Goal: Information Seeking & Learning: Find specific fact

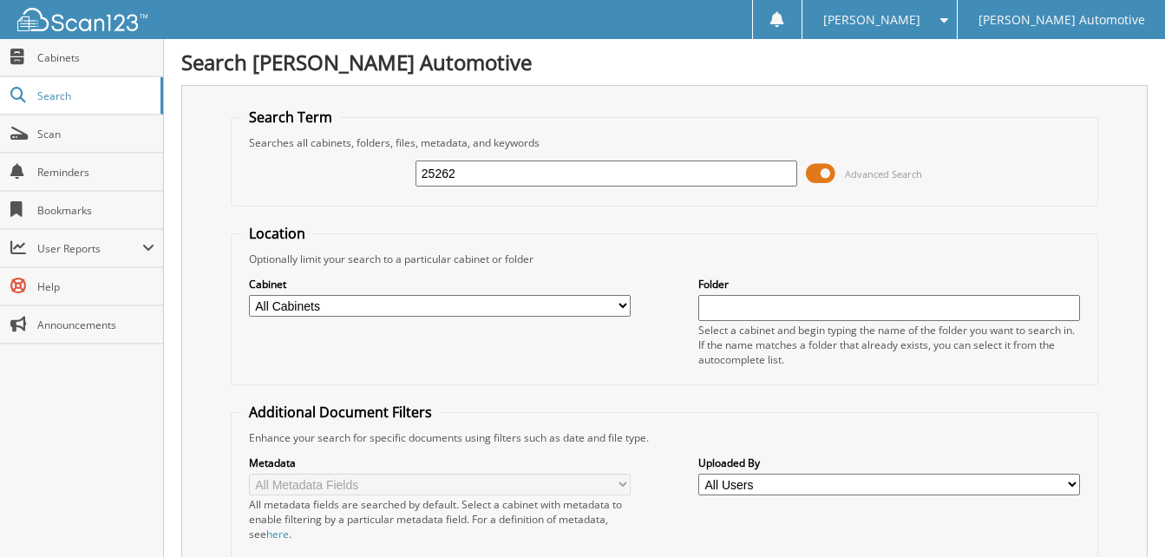
drag, startPoint x: 489, startPoint y: 172, endPoint x: 218, endPoint y: 193, distance: 272.4
click at [225, 201] on div "Search Term Searches all cabinets, folders, files, metadata, and keywords 25262…" at bounding box center [664, 424] width 967 height 679
type input "25601"
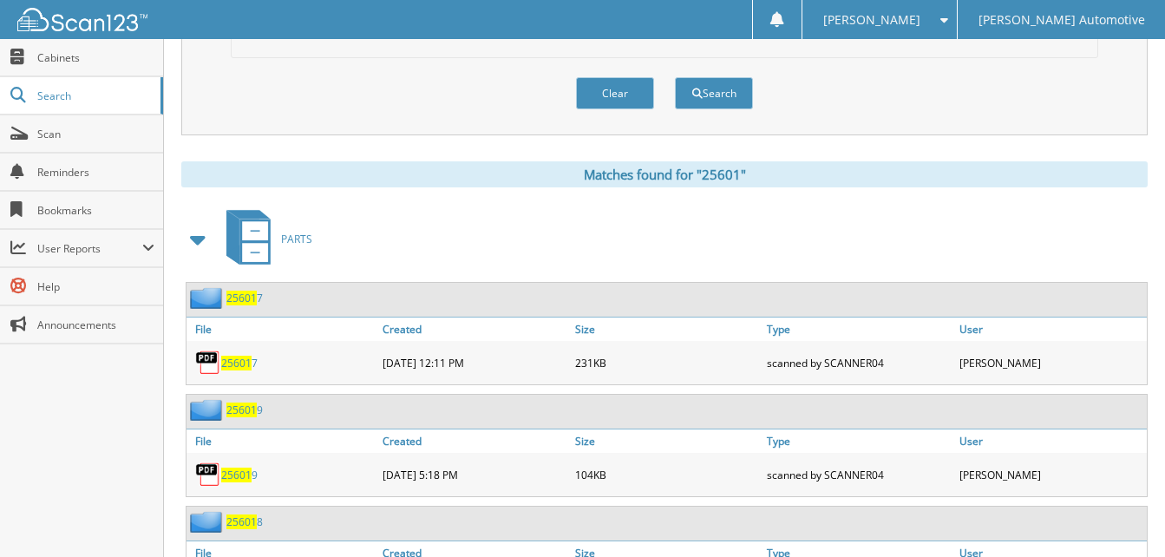
scroll to position [521, 0]
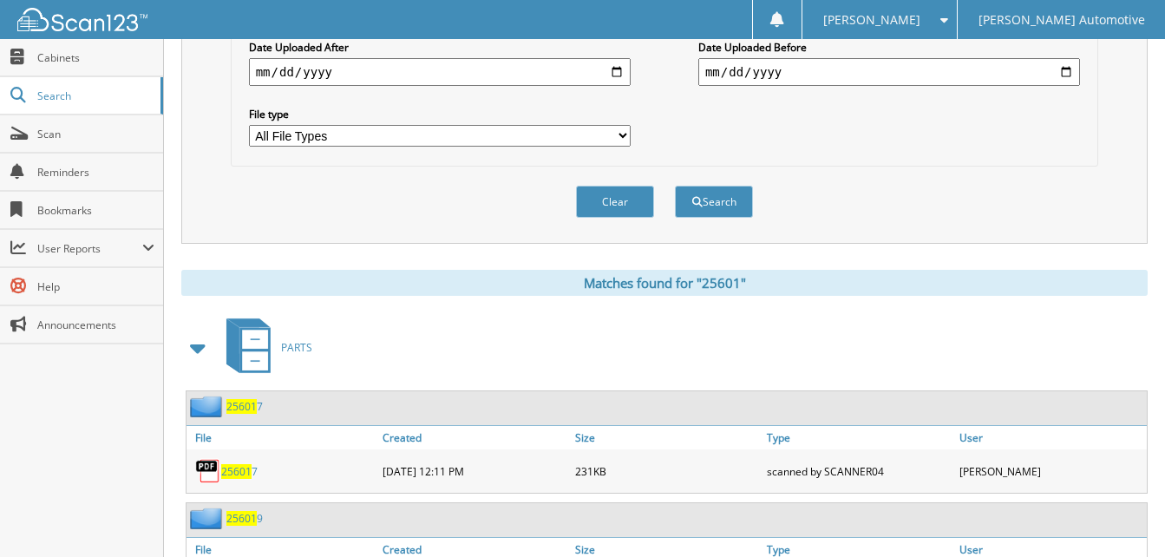
click at [195, 350] on span at bounding box center [199, 347] width 24 height 31
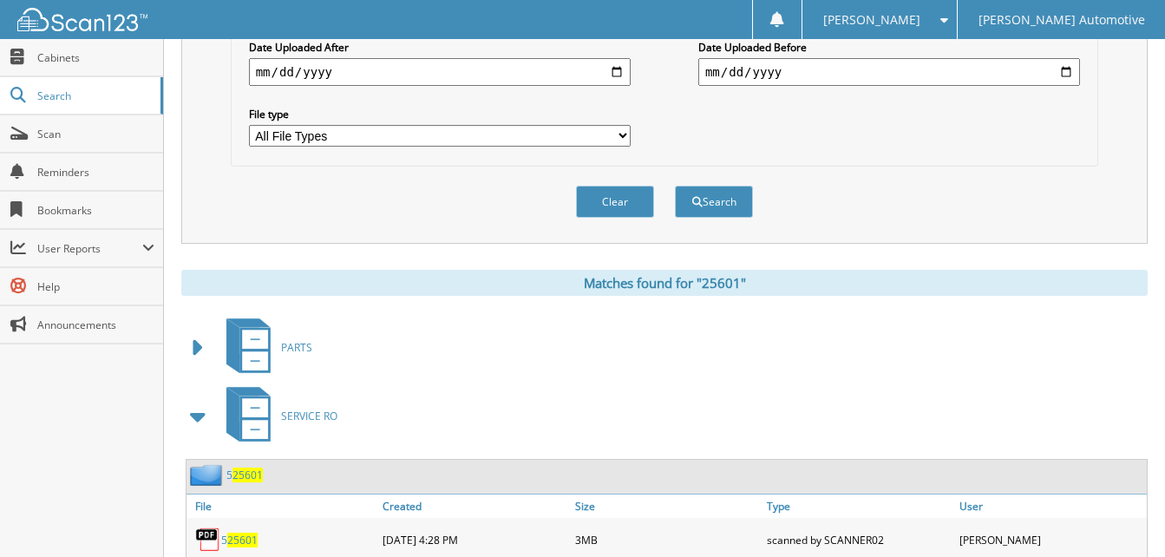
click at [205, 419] on span at bounding box center [199, 416] width 24 height 31
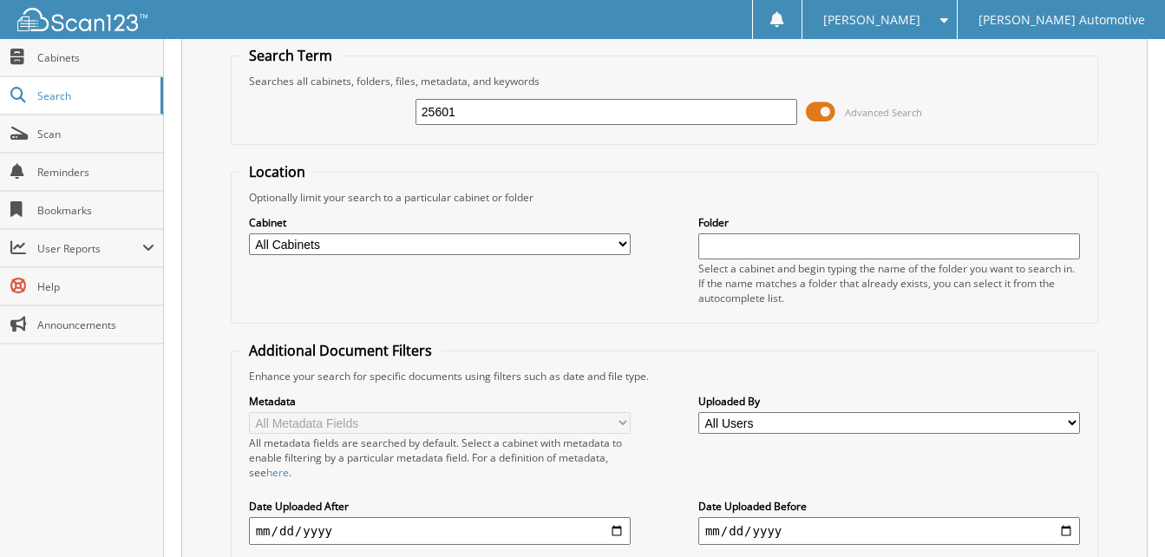
scroll to position [0, 0]
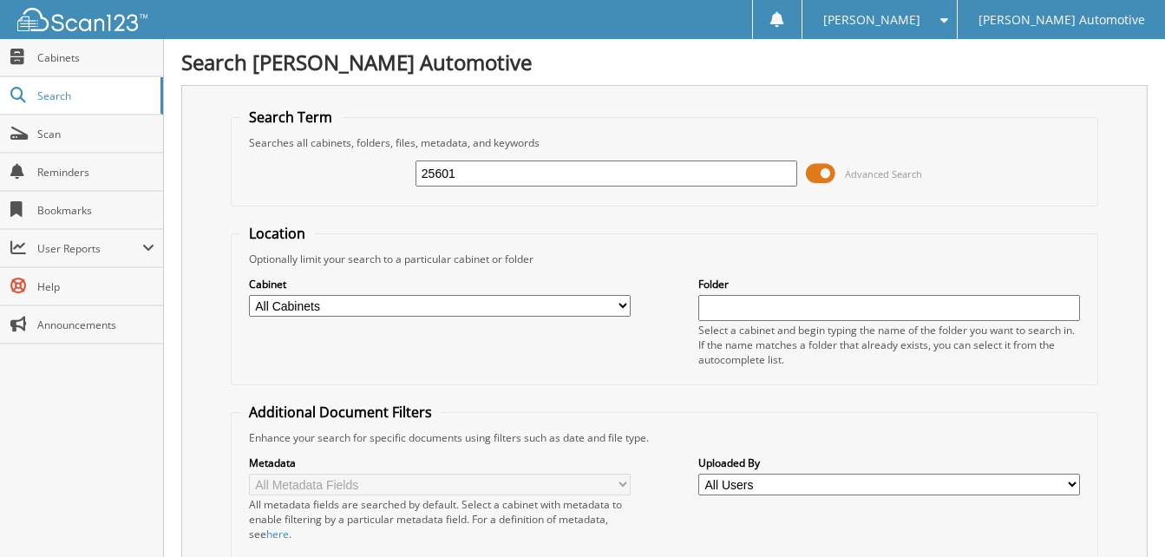
drag, startPoint x: 502, startPoint y: 174, endPoint x: 214, endPoint y: 174, distance: 288.0
click at [214, 174] on div "Search Term Searches all cabinets, folders, files, metadata, and keywords 25601…" at bounding box center [664, 424] width 967 height 679
type input "5"
type input "25245"
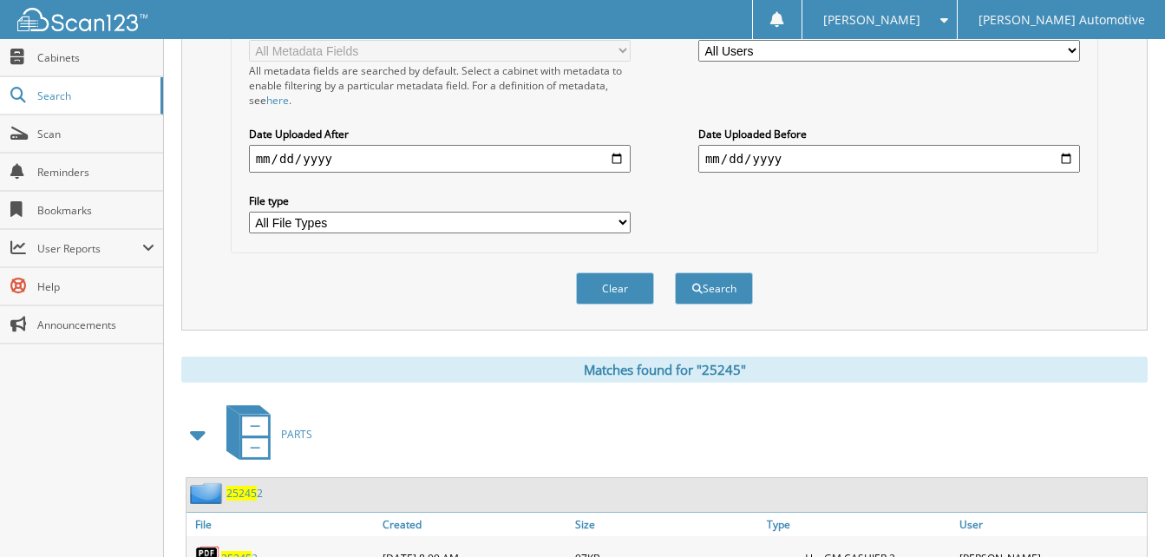
scroll to position [781, 0]
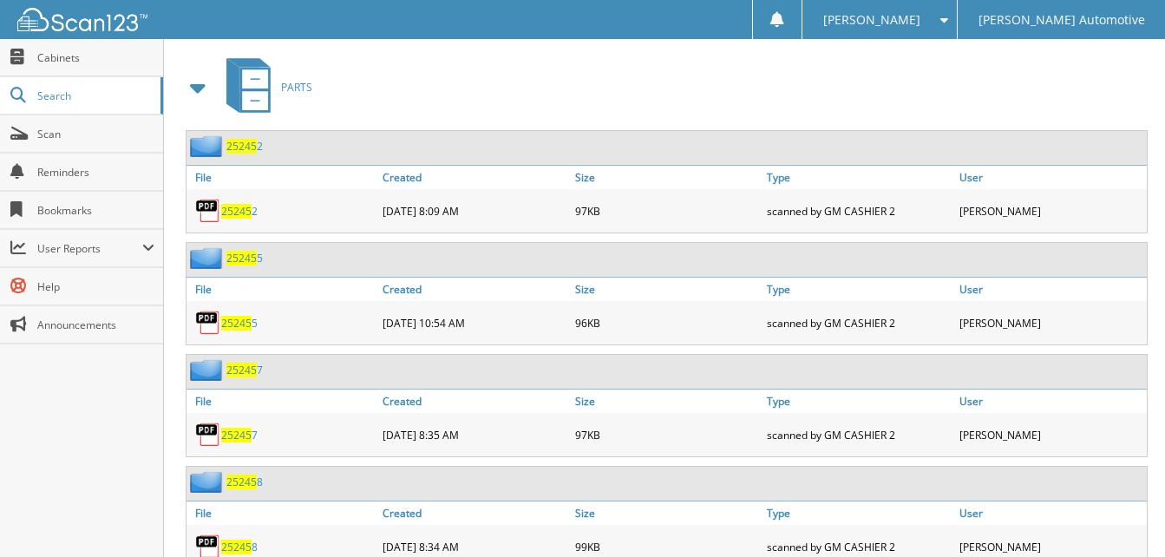
click at [202, 90] on span at bounding box center [199, 87] width 24 height 31
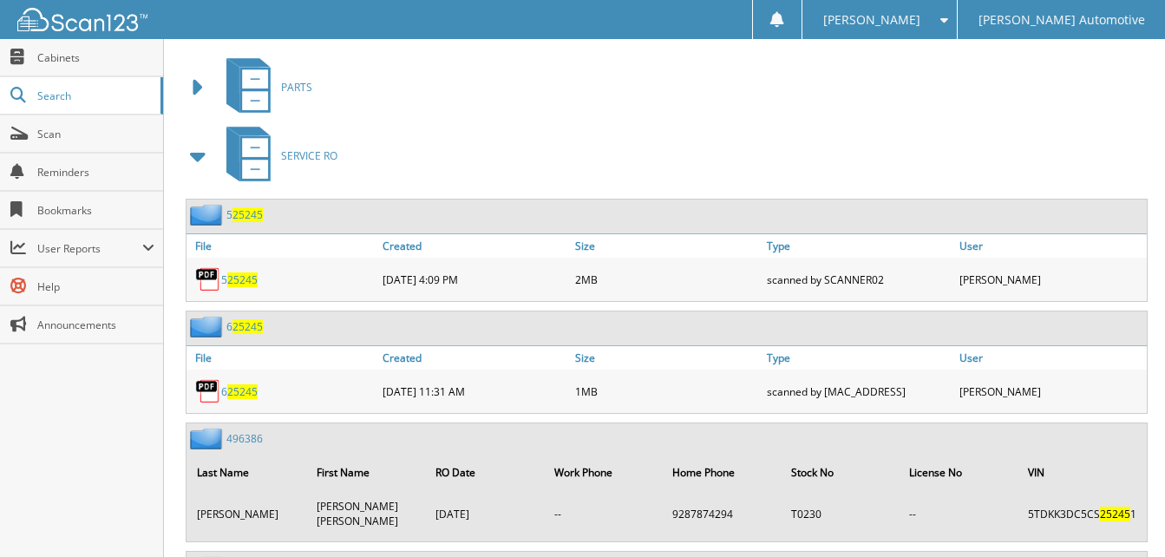
click at [202, 155] on span at bounding box center [199, 156] width 24 height 31
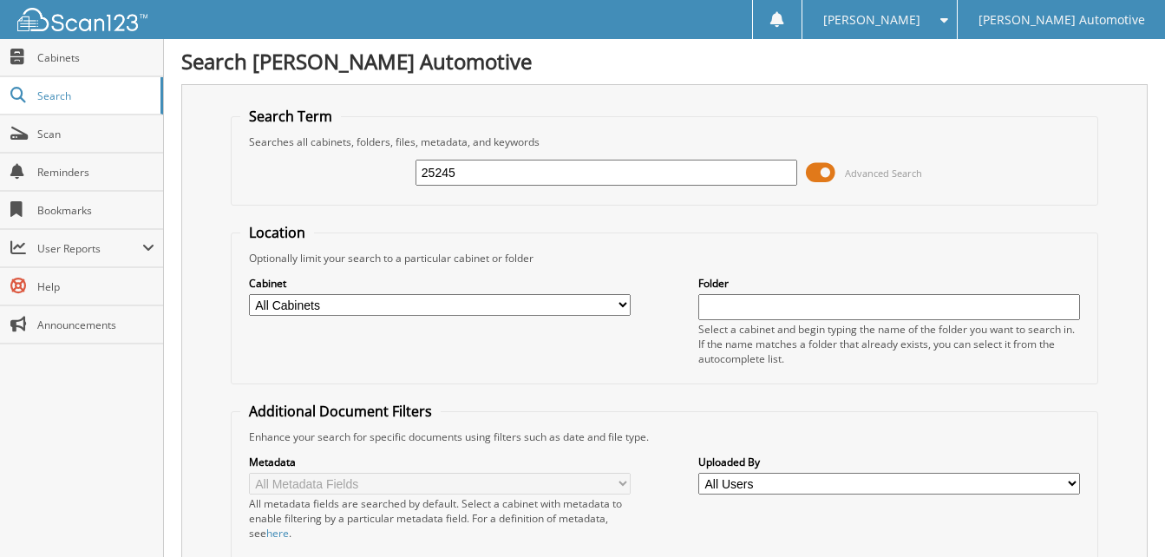
scroll to position [0, 0]
drag, startPoint x: 485, startPoint y: 170, endPoint x: 270, endPoint y: 185, distance: 215.7
click at [273, 185] on div "25245 Advanced Search" at bounding box center [664, 173] width 849 height 47
type input "25378"
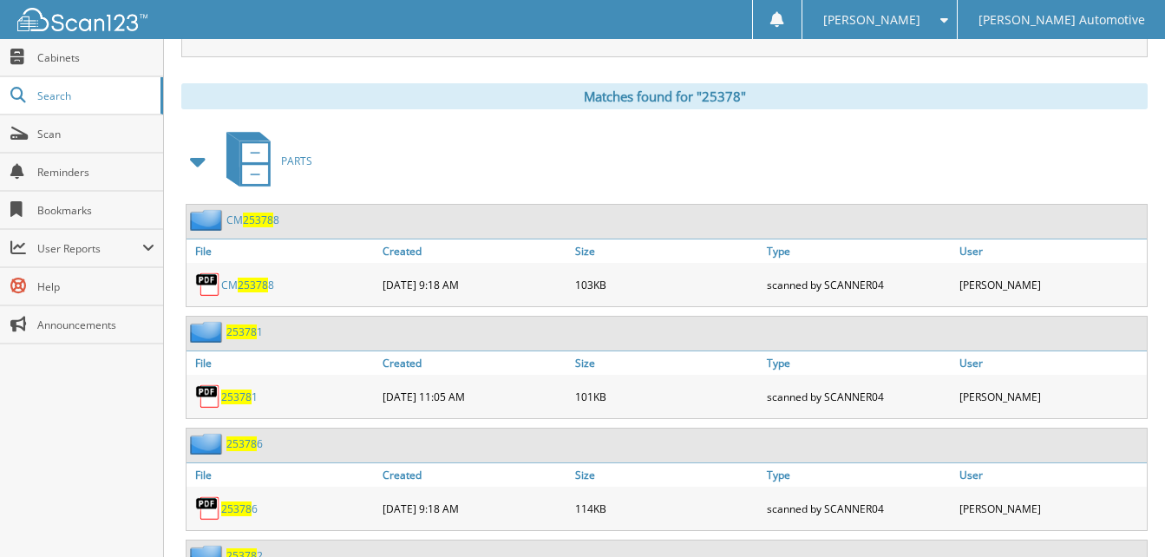
scroll to position [694, 0]
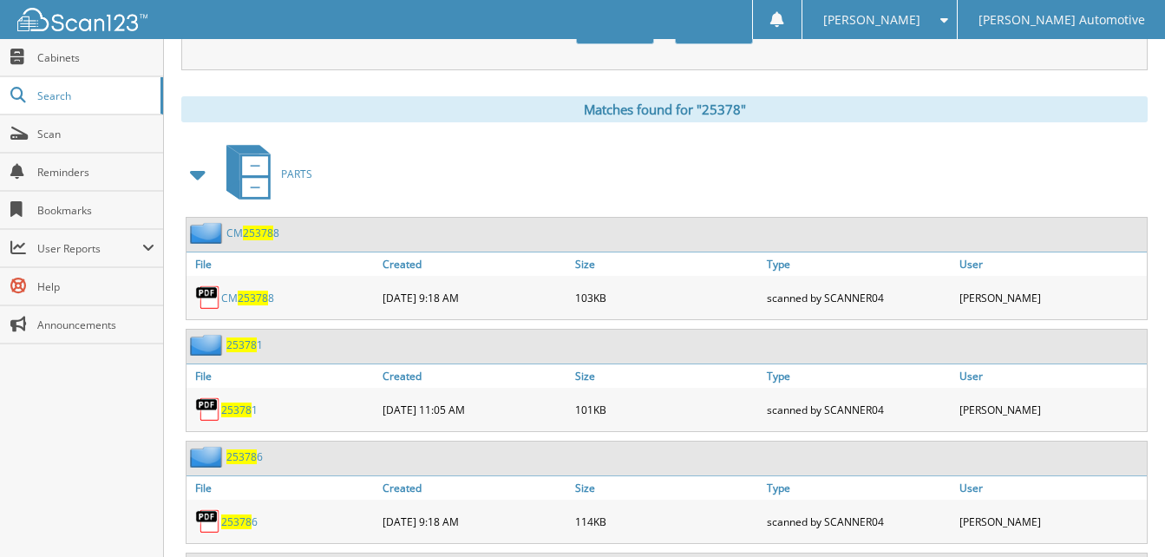
click at [280, 174] on icon at bounding box center [248, 172] width 65 height 65
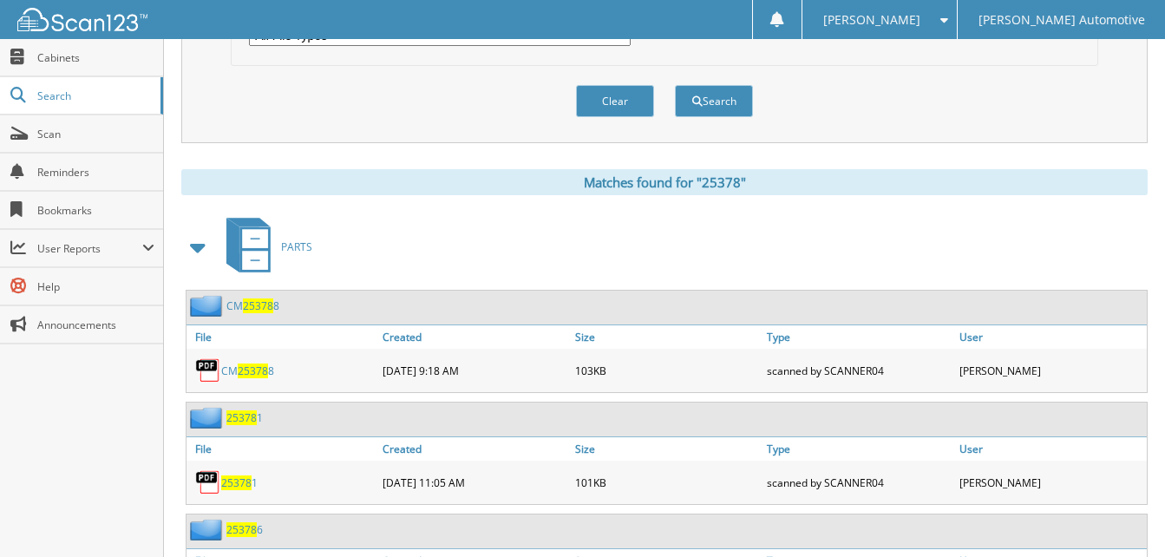
scroll to position [781, 0]
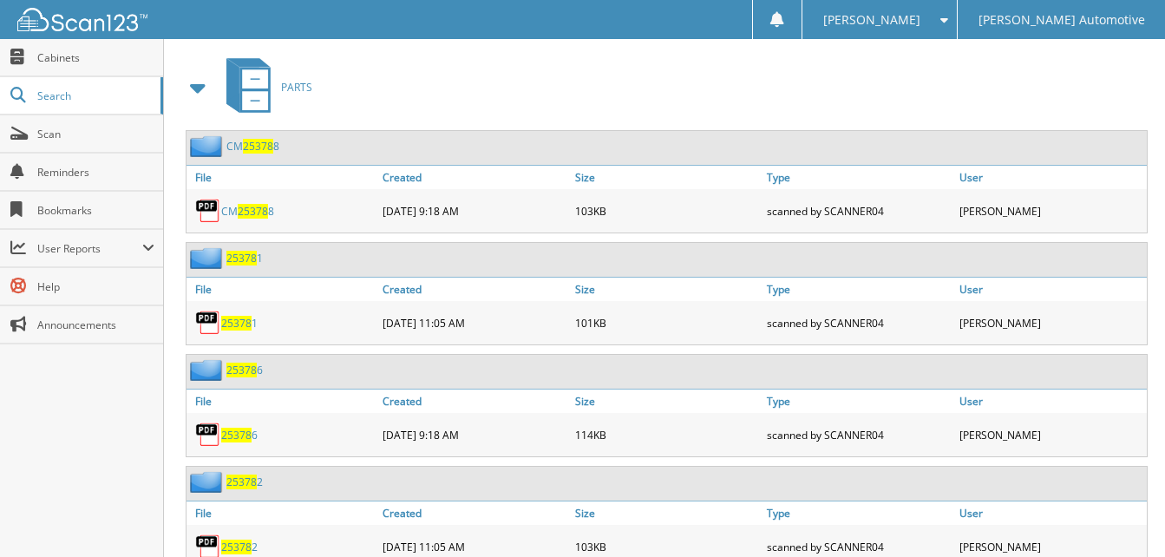
click at [200, 83] on span at bounding box center [199, 87] width 24 height 31
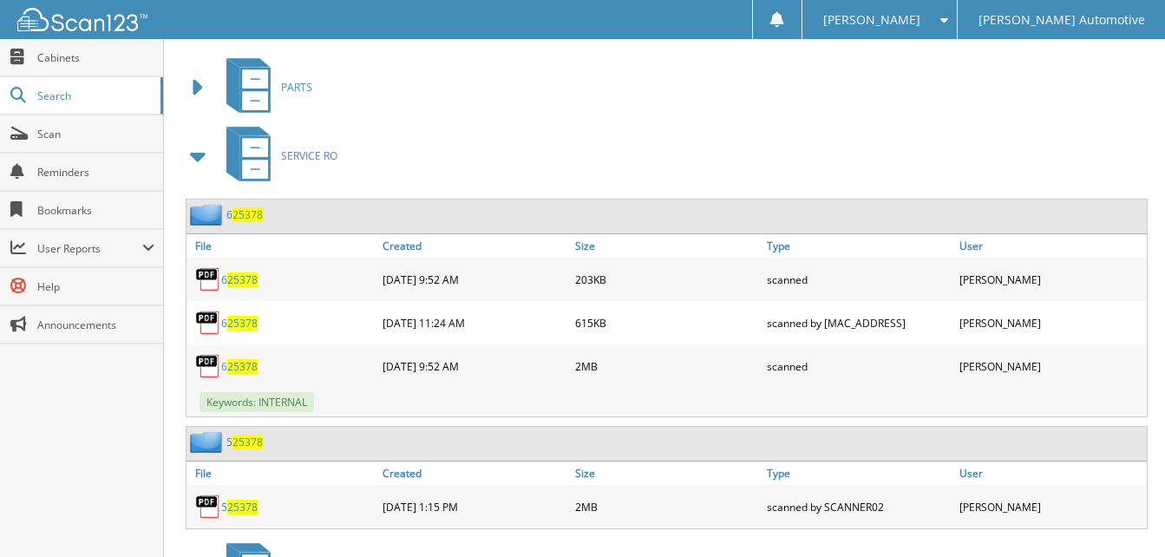
click at [200, 157] on span at bounding box center [199, 156] width 24 height 31
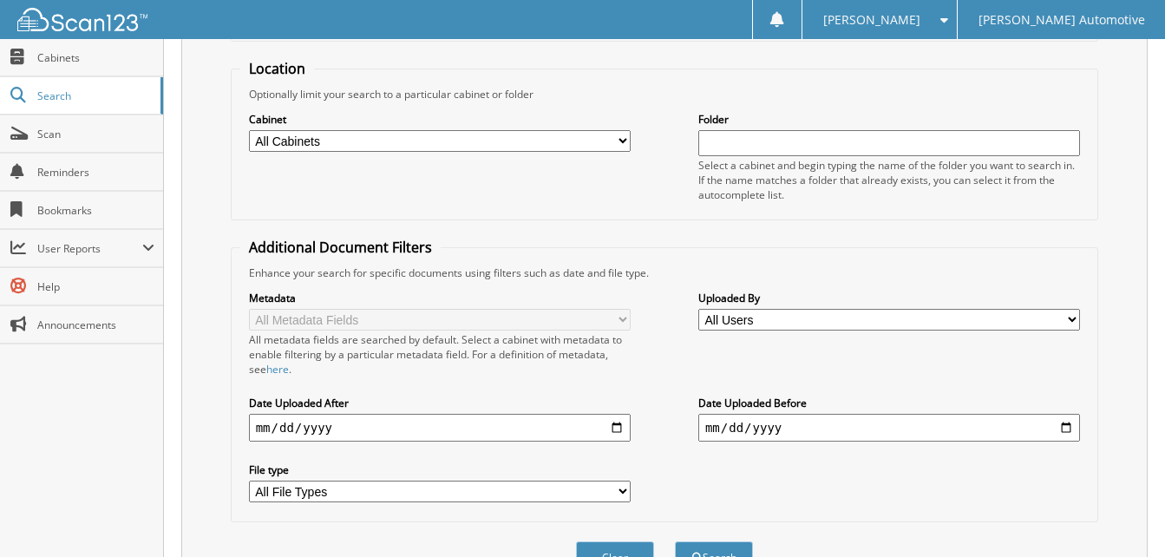
scroll to position [0, 0]
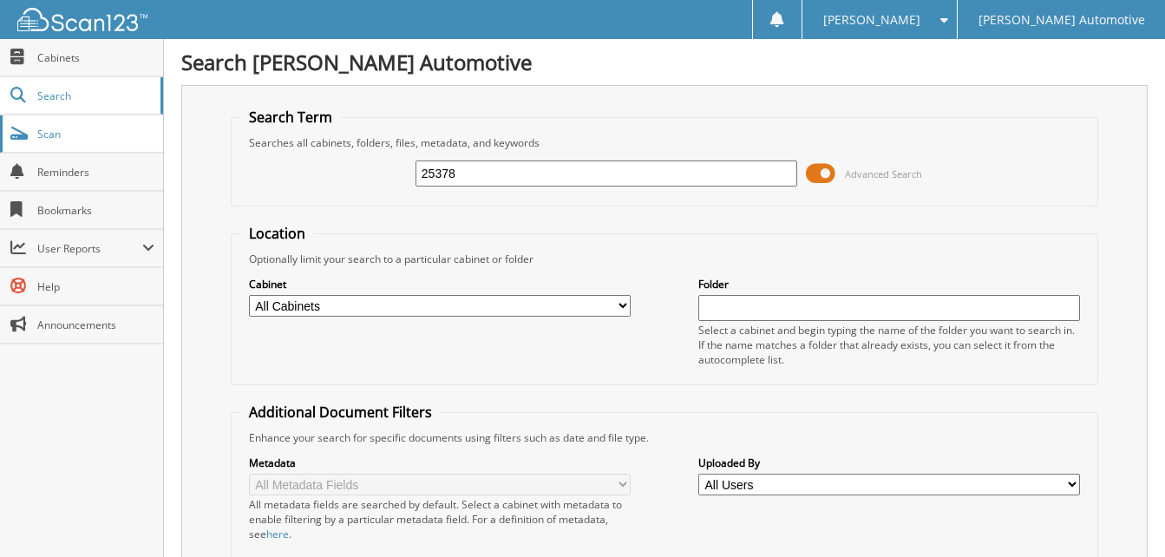
drag, startPoint x: 539, startPoint y: 172, endPoint x: 50, endPoint y: 138, distance: 489.6
type input "25246"
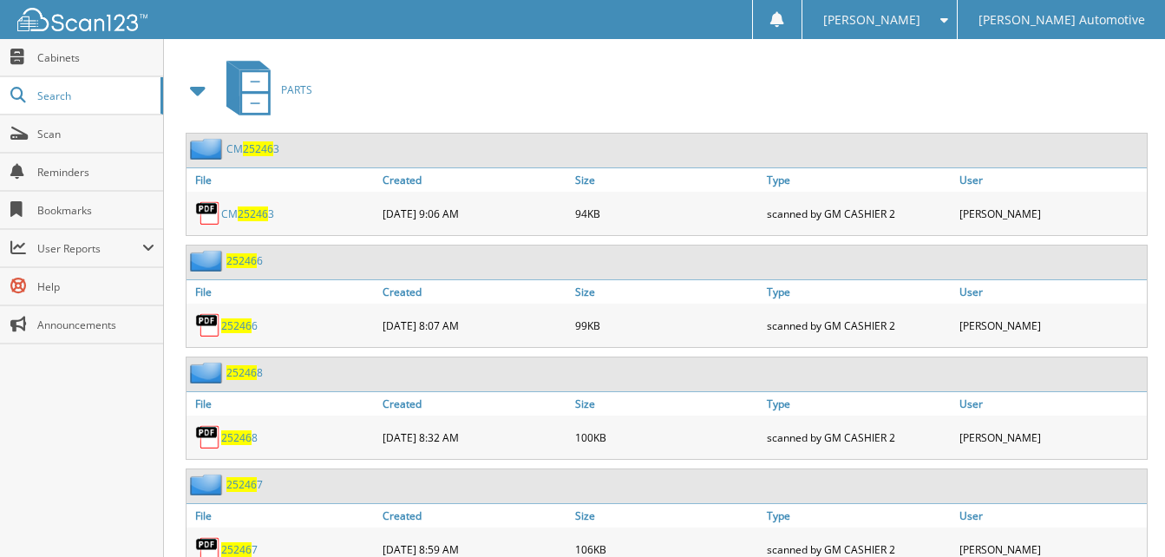
scroll to position [694, 0]
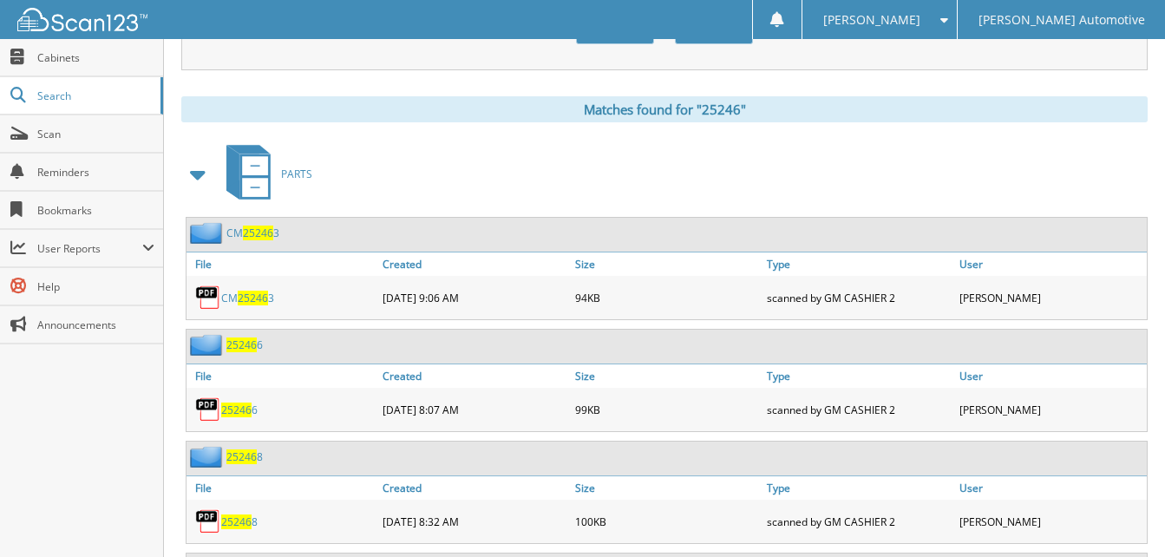
click at [195, 173] on span at bounding box center [199, 174] width 24 height 31
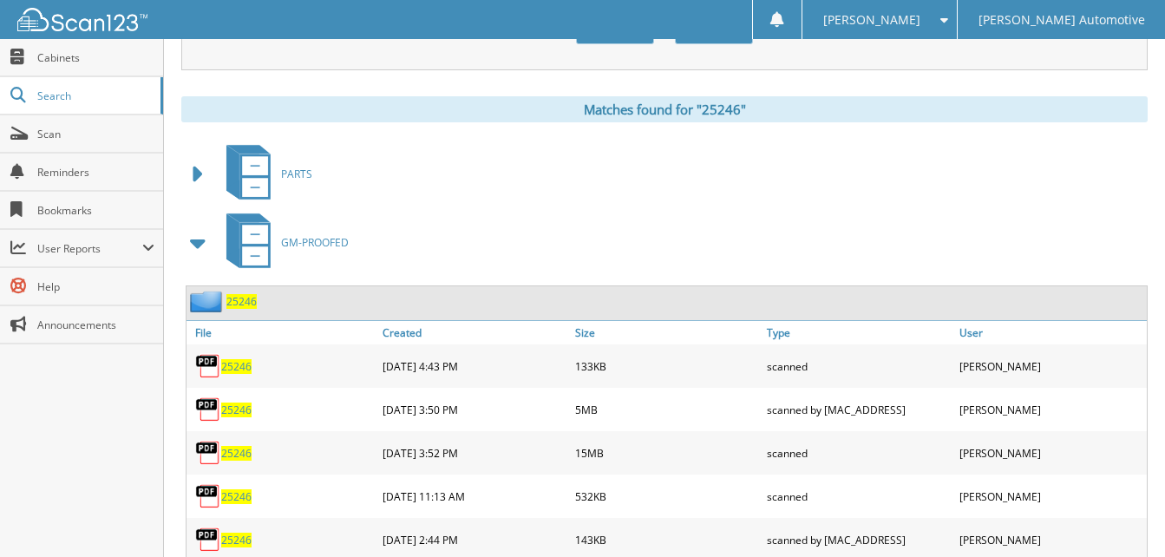
click at [203, 244] on span at bounding box center [199, 242] width 24 height 31
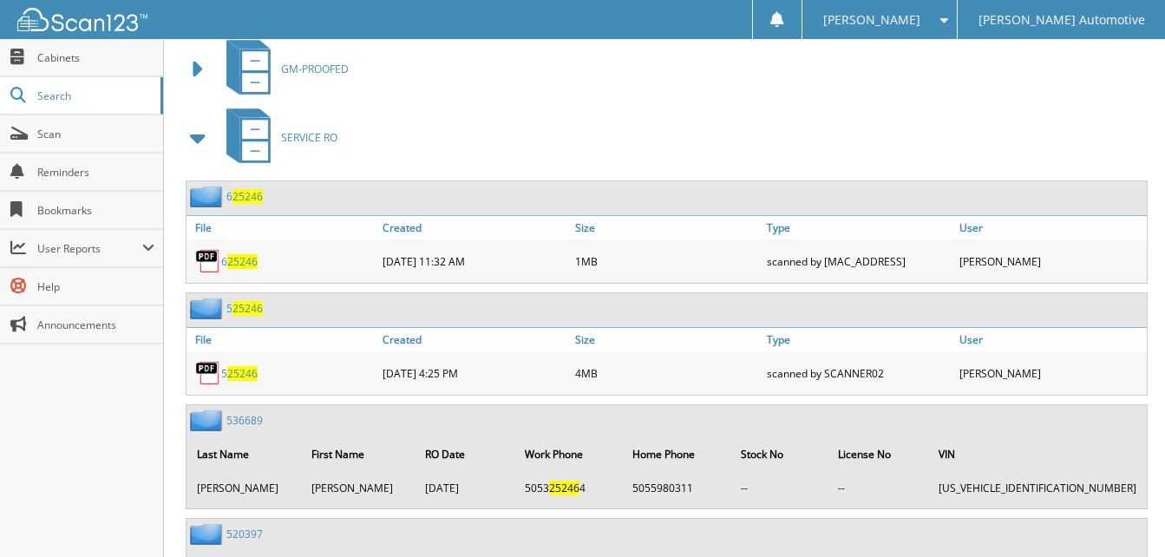
click at [198, 141] on span at bounding box center [199, 137] width 24 height 31
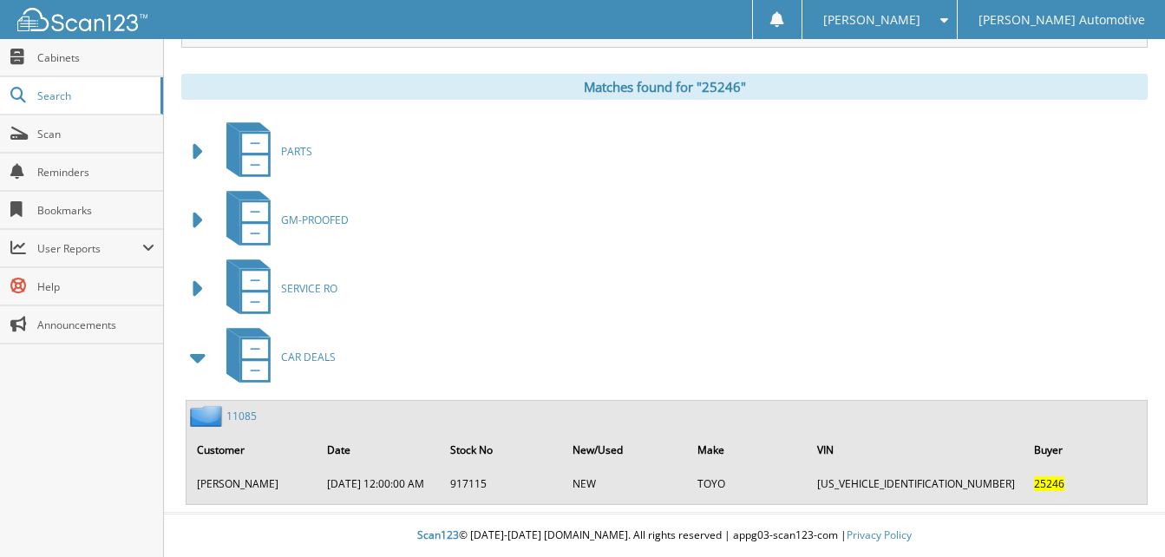
click at [199, 206] on span at bounding box center [199, 220] width 24 height 31
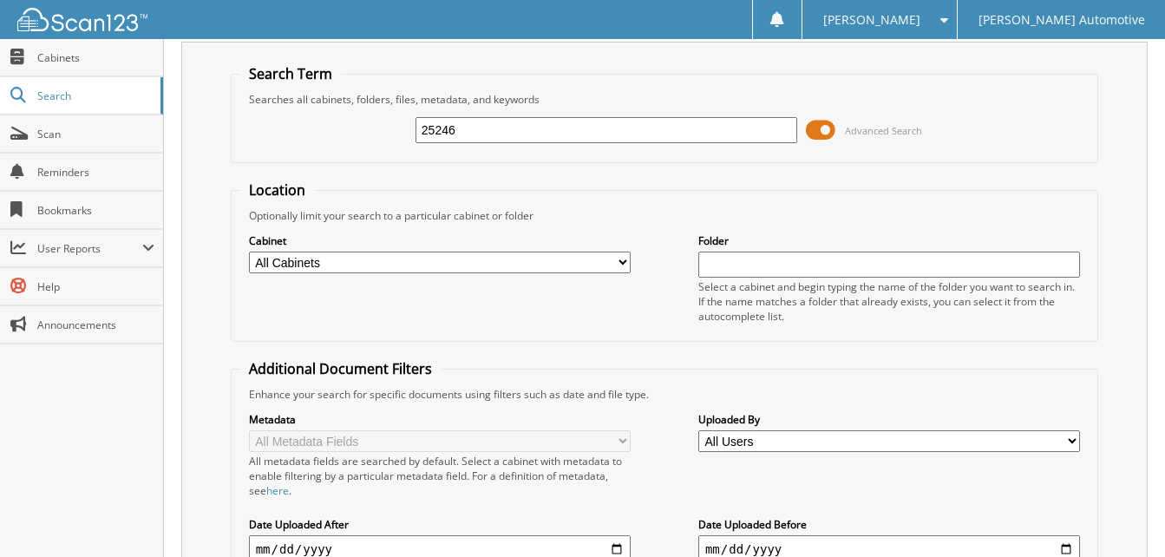
scroll to position [0, 0]
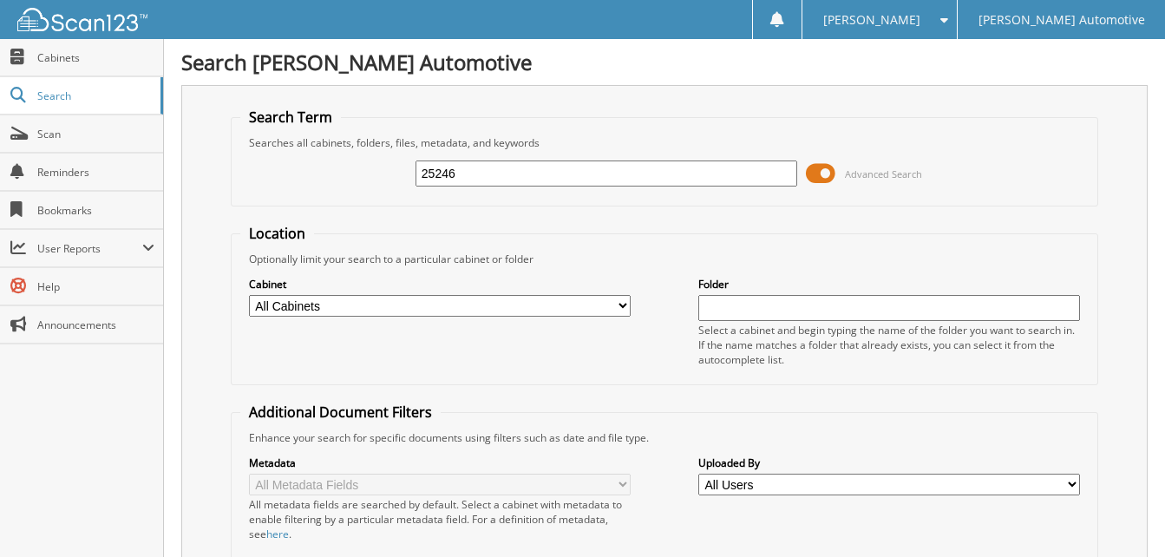
drag, startPoint x: 319, startPoint y: 161, endPoint x: 270, endPoint y: 165, distance: 49.6
click at [270, 165] on div "25246 Advanced Search" at bounding box center [664, 173] width 849 height 47
type input "25601"
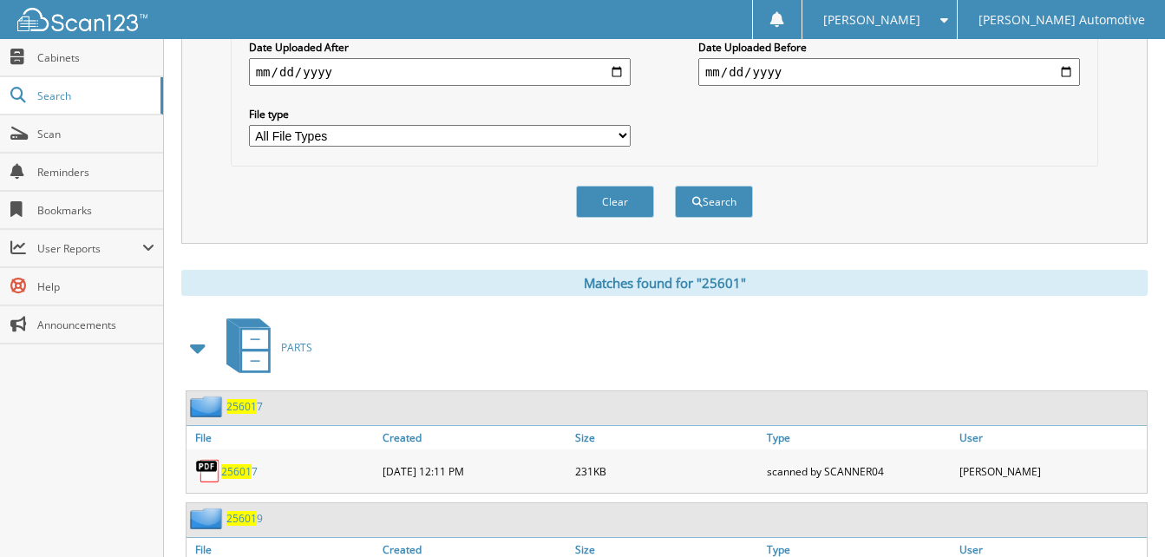
scroll to position [694, 0]
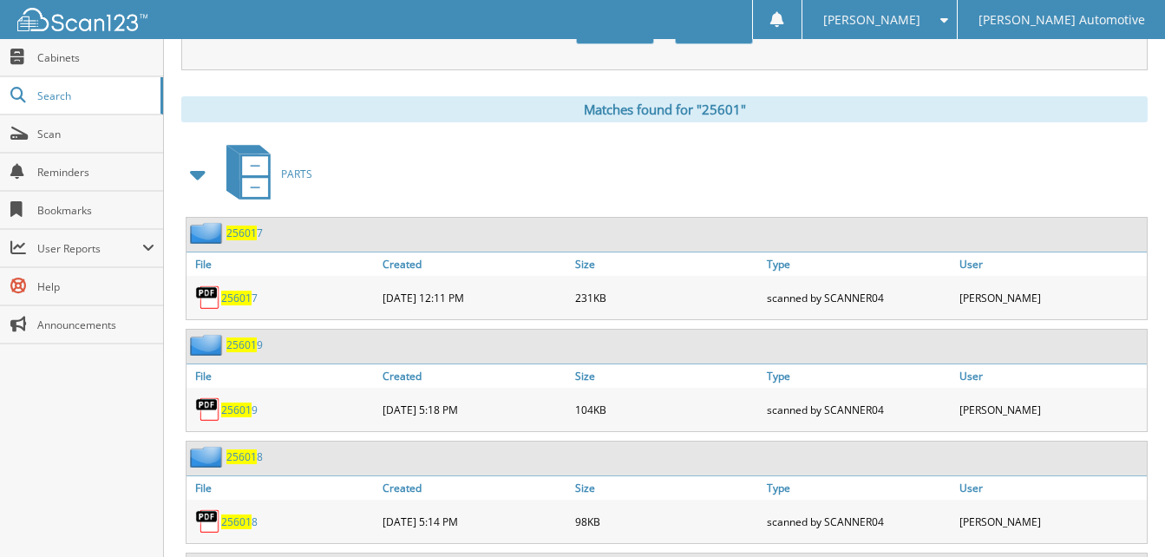
click at [200, 175] on span at bounding box center [199, 174] width 24 height 31
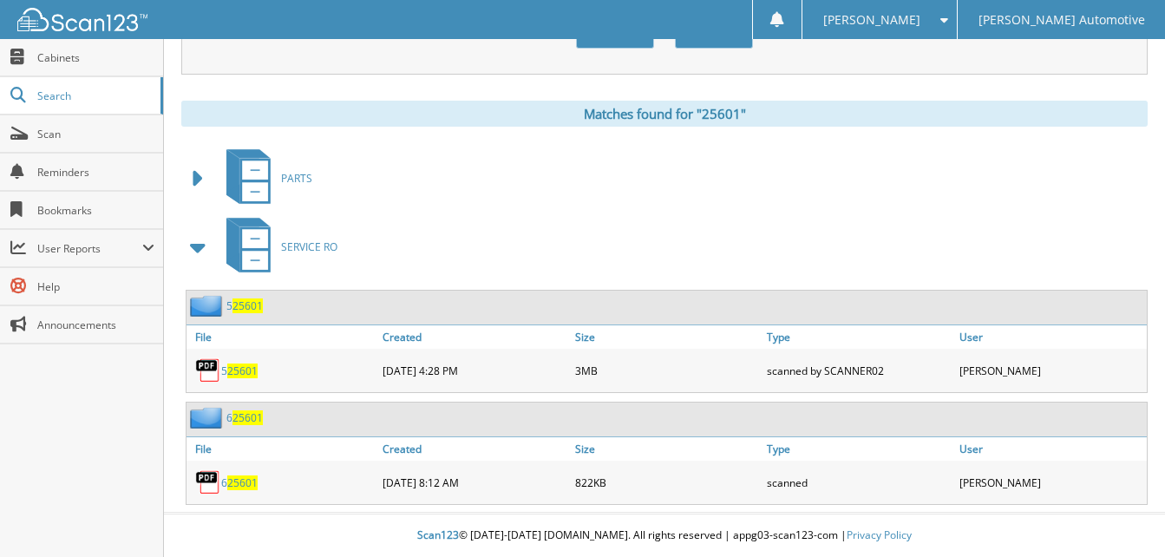
click at [203, 246] on span at bounding box center [199, 247] width 24 height 31
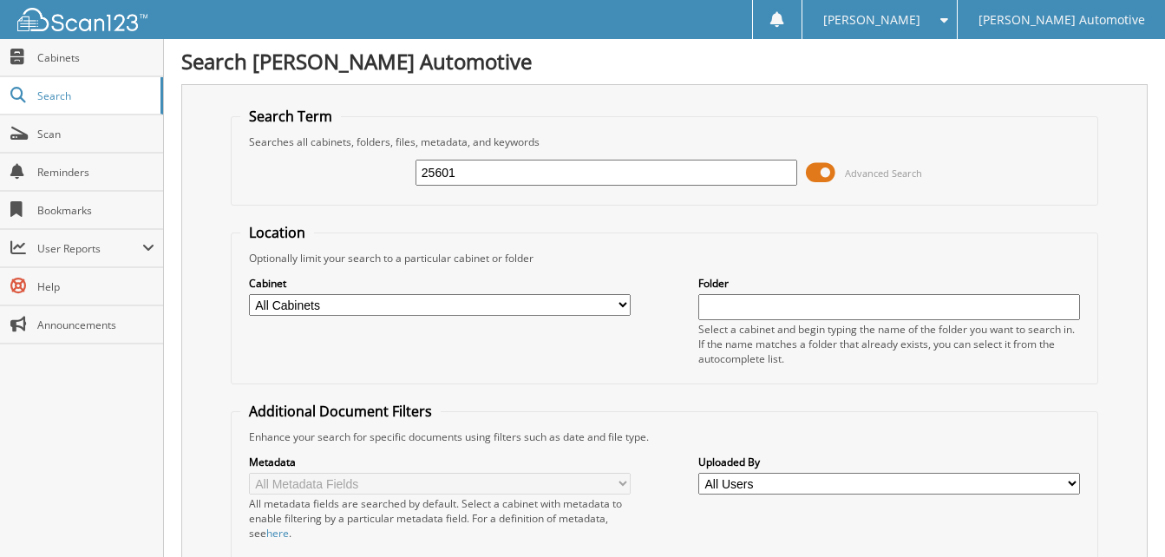
scroll to position [0, 0]
drag, startPoint x: 468, startPoint y: 169, endPoint x: 285, endPoint y: 169, distance: 182.2
click at [285, 169] on div "25601 Advanced Search" at bounding box center [664, 173] width 849 height 47
type input "25229"
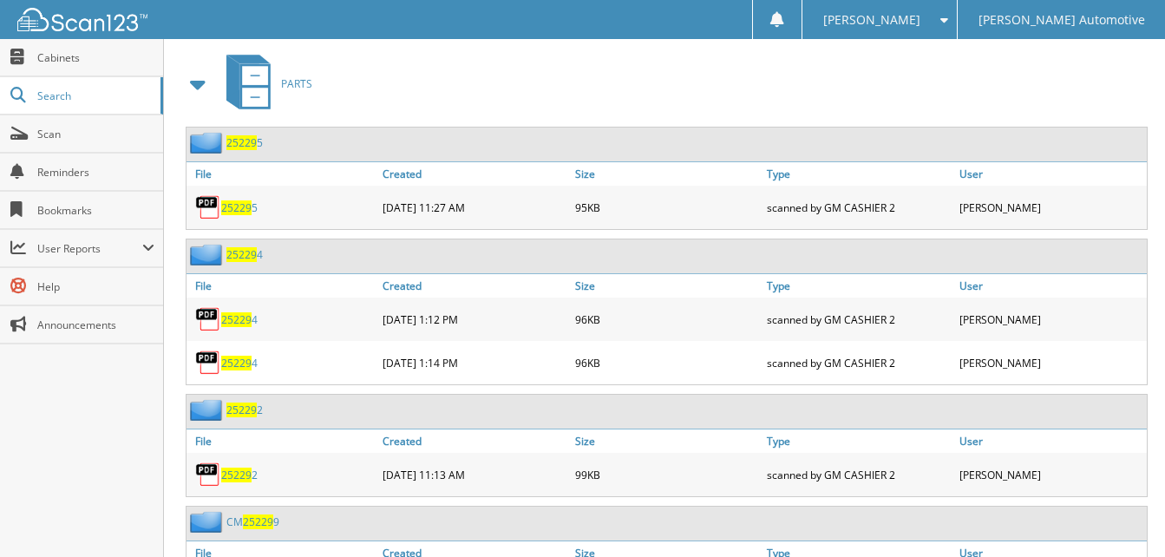
scroll to position [694, 0]
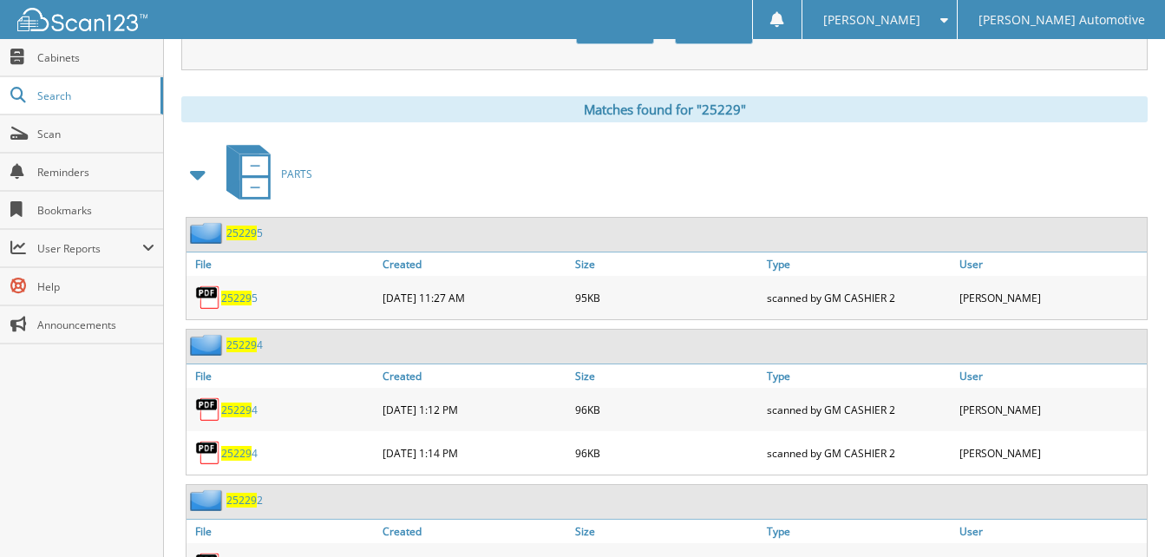
click at [190, 174] on span at bounding box center [199, 174] width 24 height 31
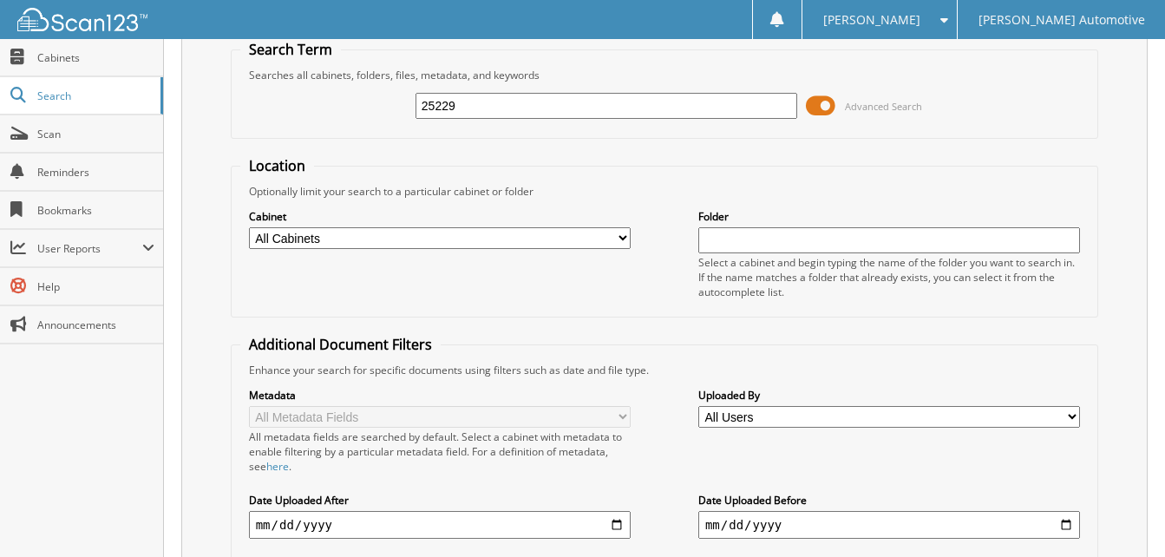
scroll to position [0, 0]
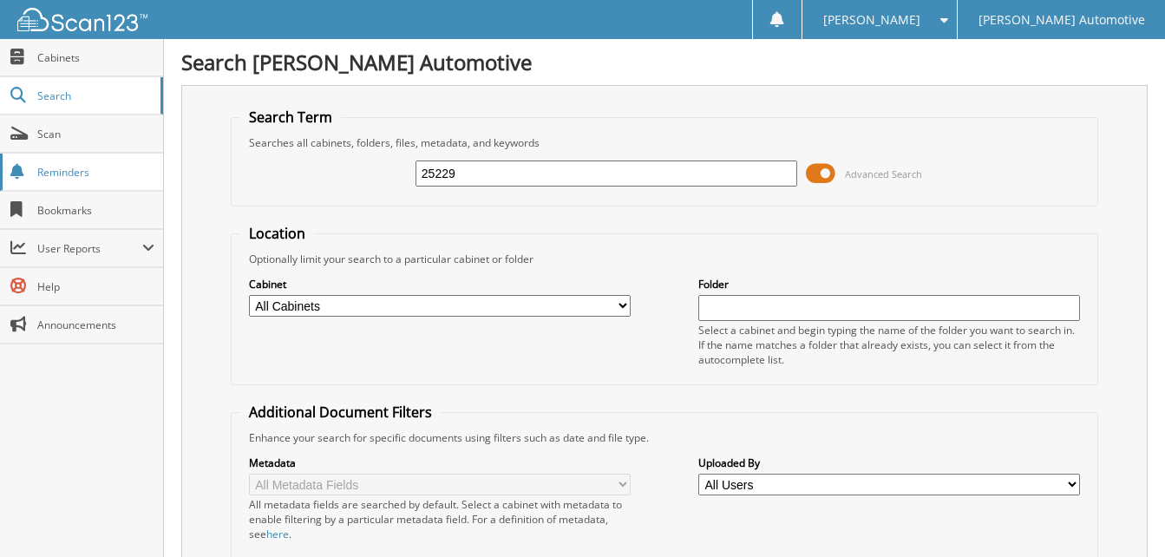
drag, startPoint x: 493, startPoint y: 179, endPoint x: 56, endPoint y: 161, distance: 437.6
type input "25818"
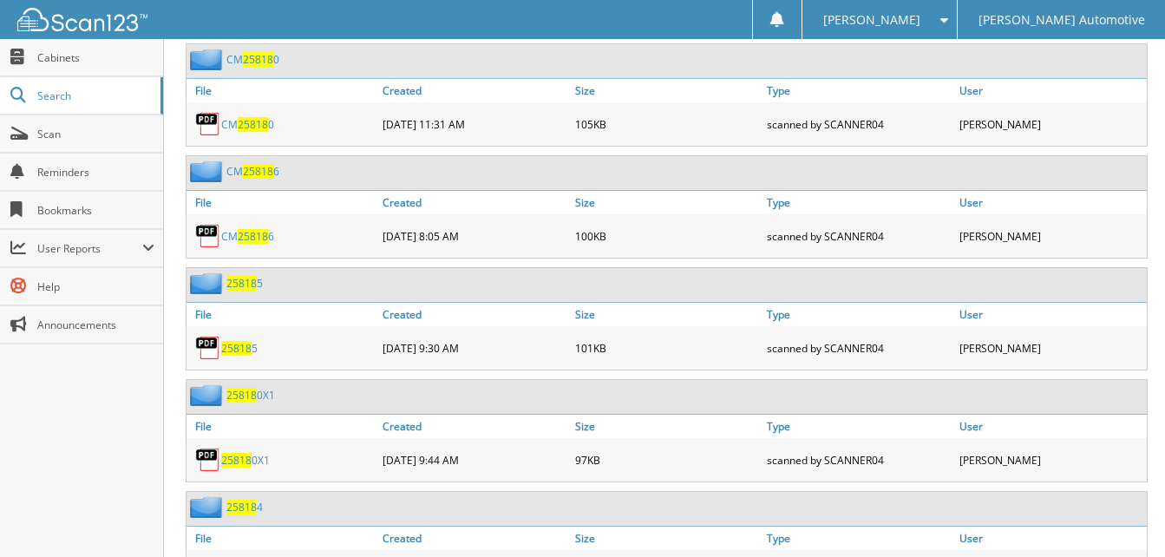
scroll to position [694, 0]
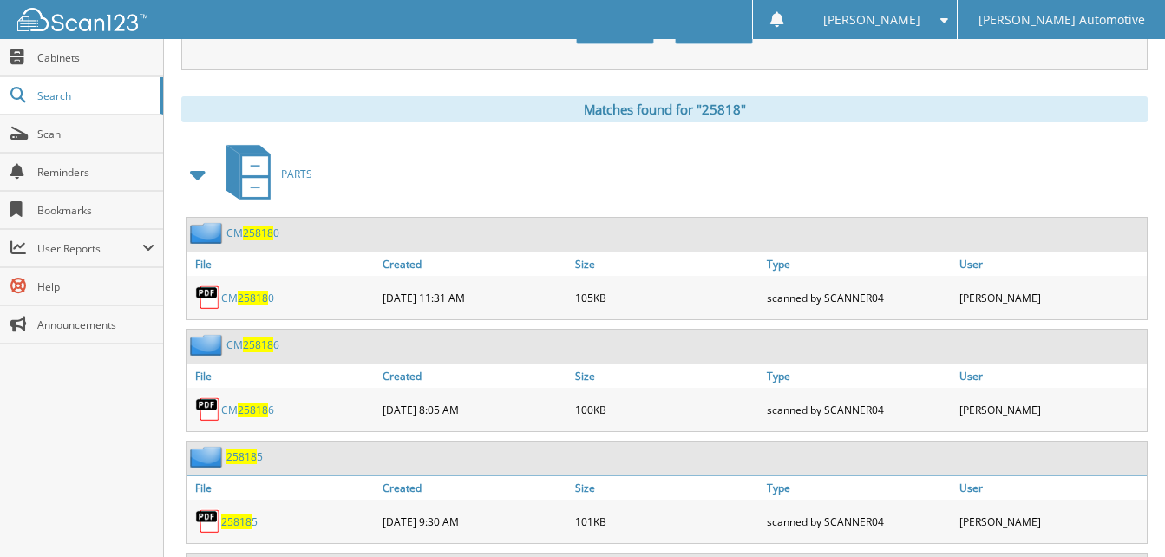
click at [200, 175] on span at bounding box center [199, 174] width 24 height 31
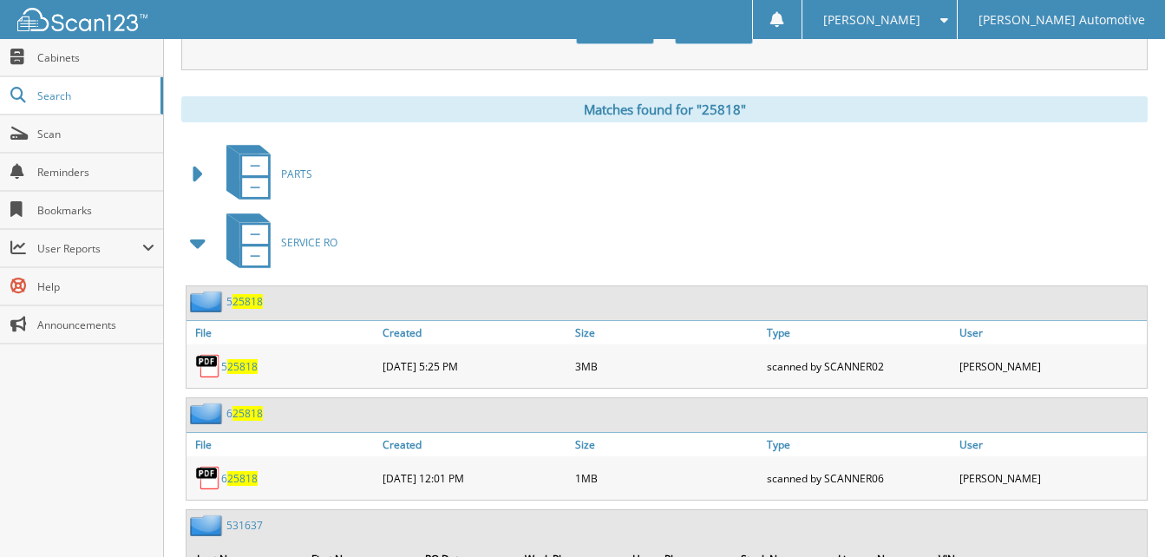
click at [196, 245] on span at bounding box center [199, 242] width 24 height 31
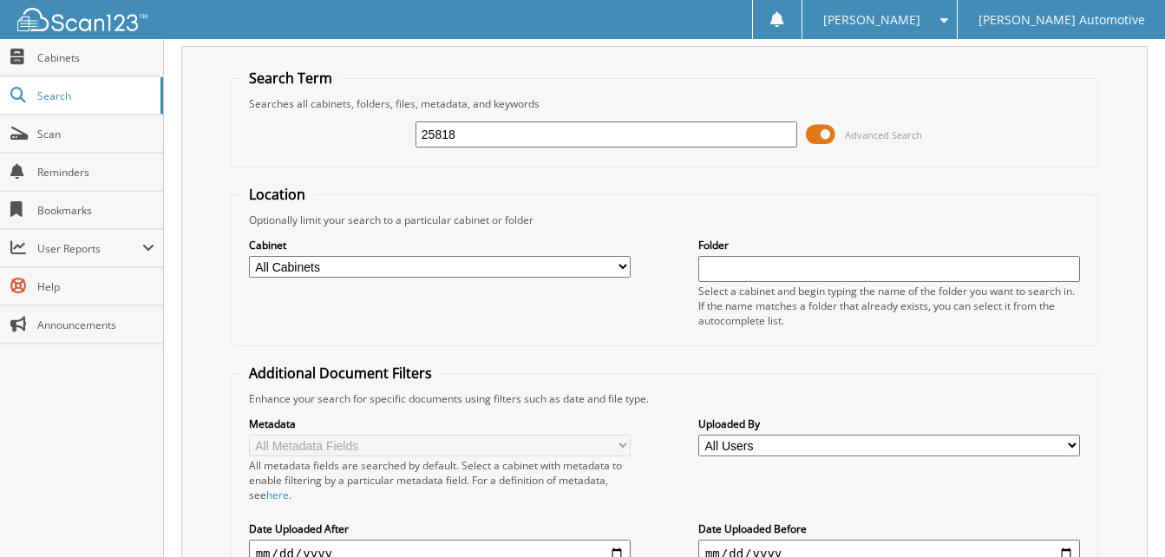
scroll to position [0, 0]
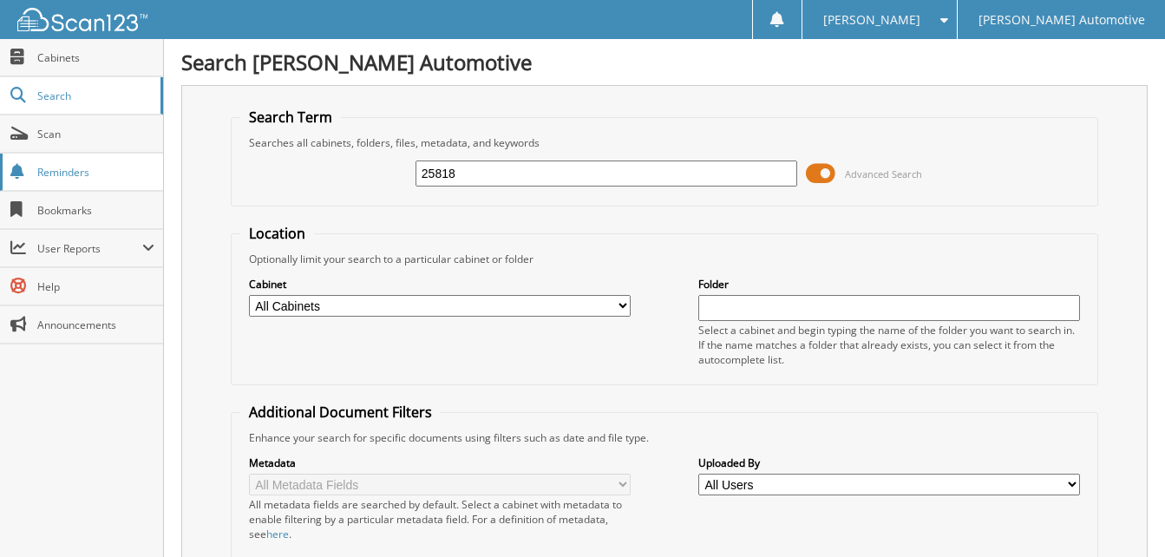
drag, startPoint x: 552, startPoint y: 179, endPoint x: 100, endPoint y: 160, distance: 452.4
type input "25071"
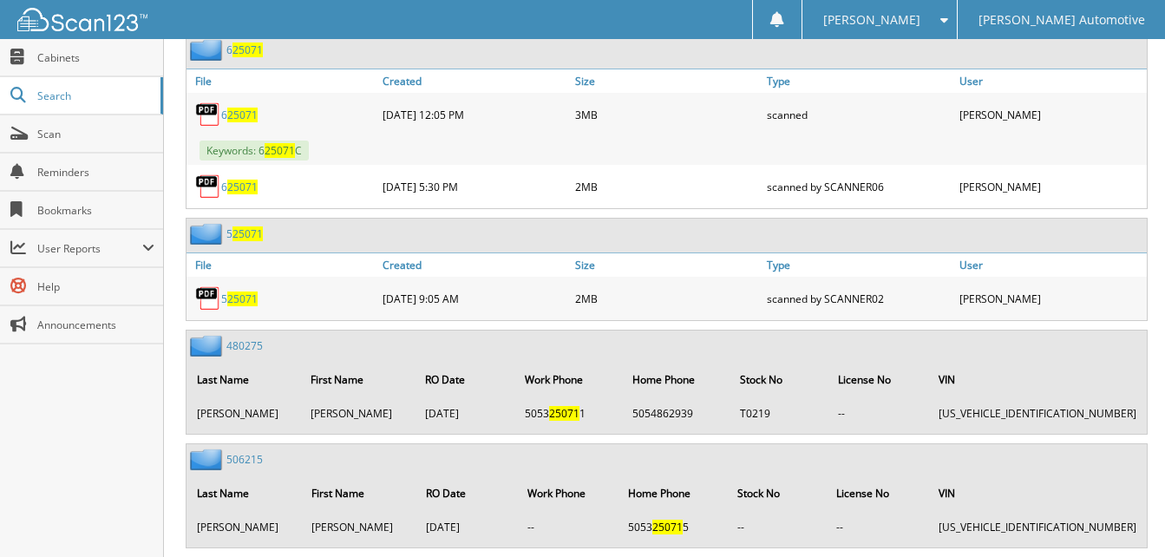
scroll to position [781, 0]
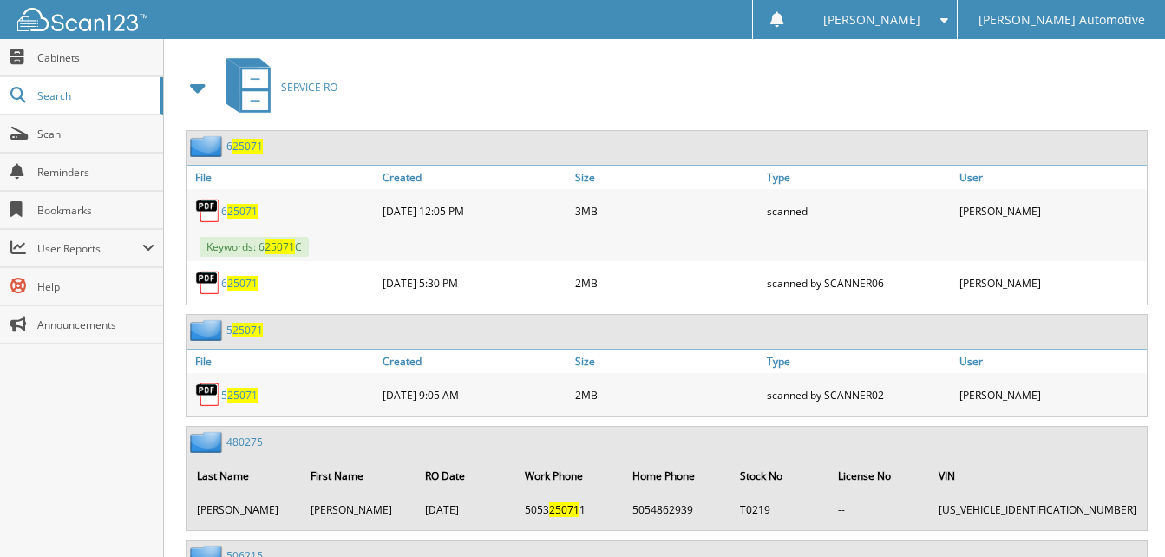
click at [195, 84] on span at bounding box center [199, 87] width 24 height 31
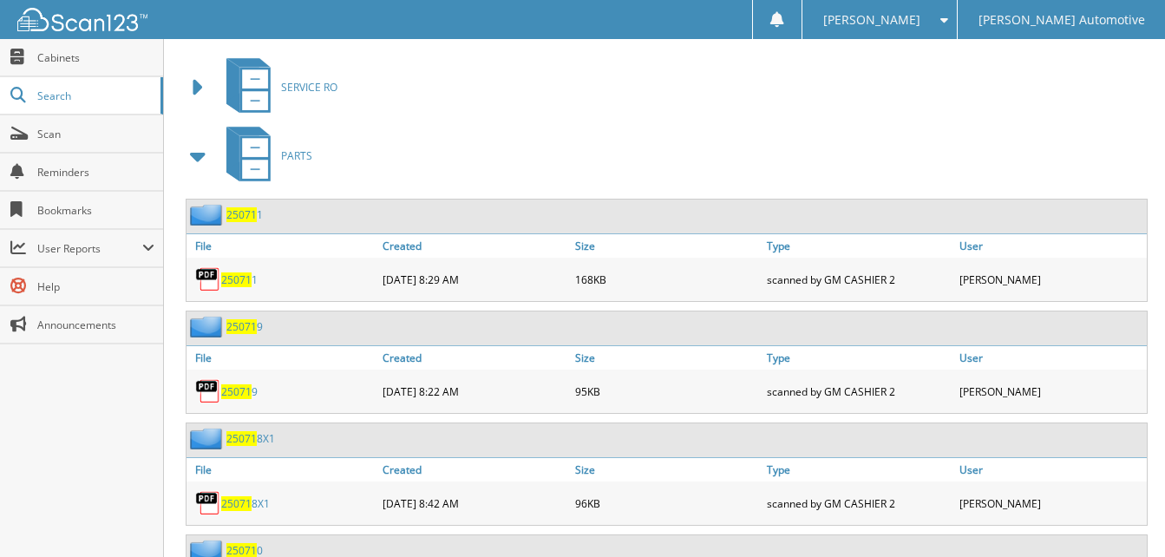
click at [200, 160] on span at bounding box center [199, 156] width 24 height 31
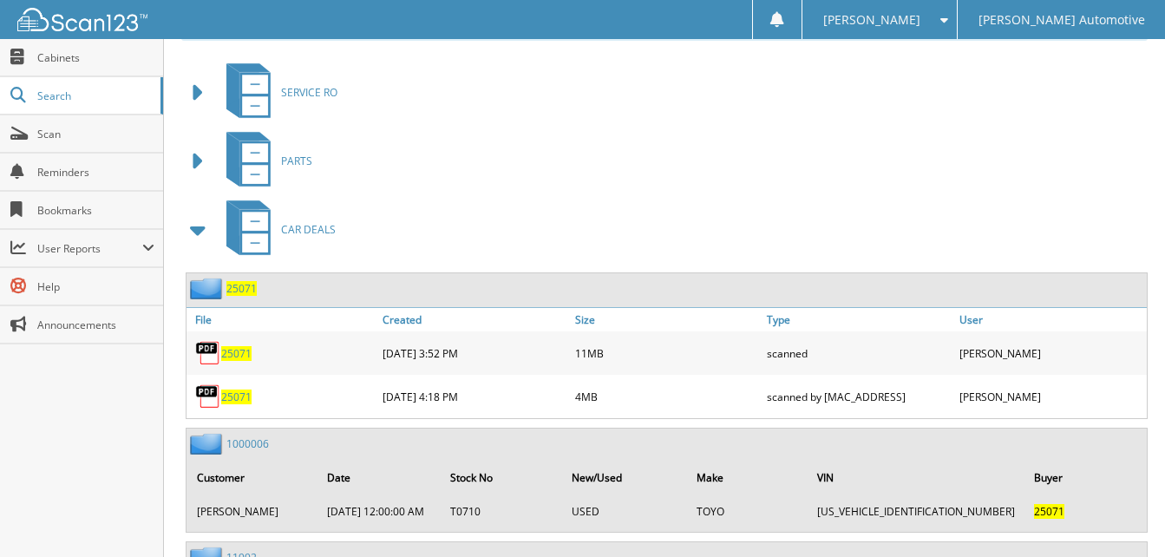
scroll to position [774, 0]
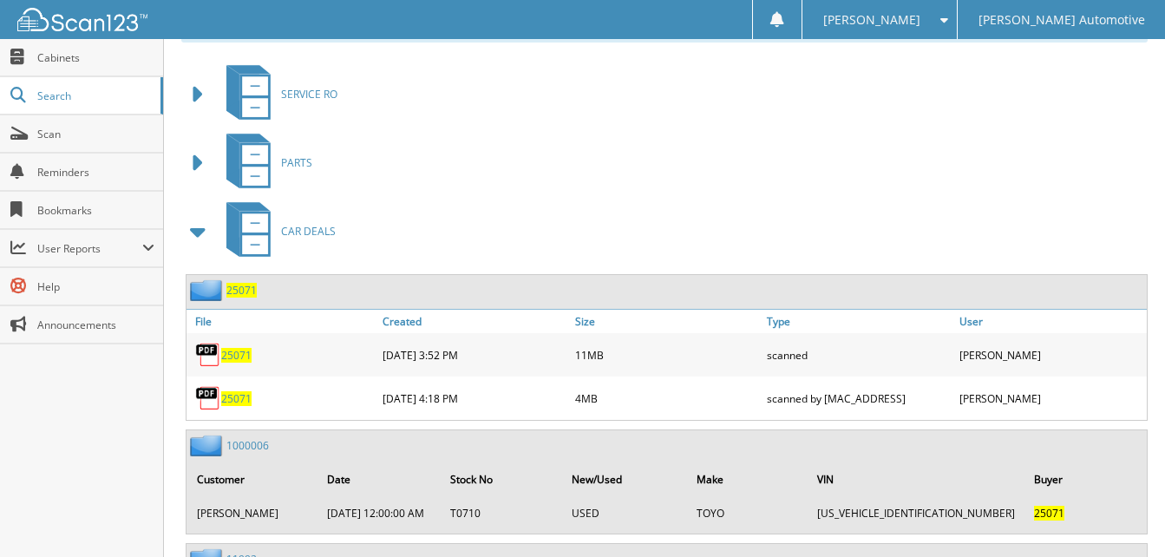
click at [200, 235] on span at bounding box center [199, 231] width 24 height 31
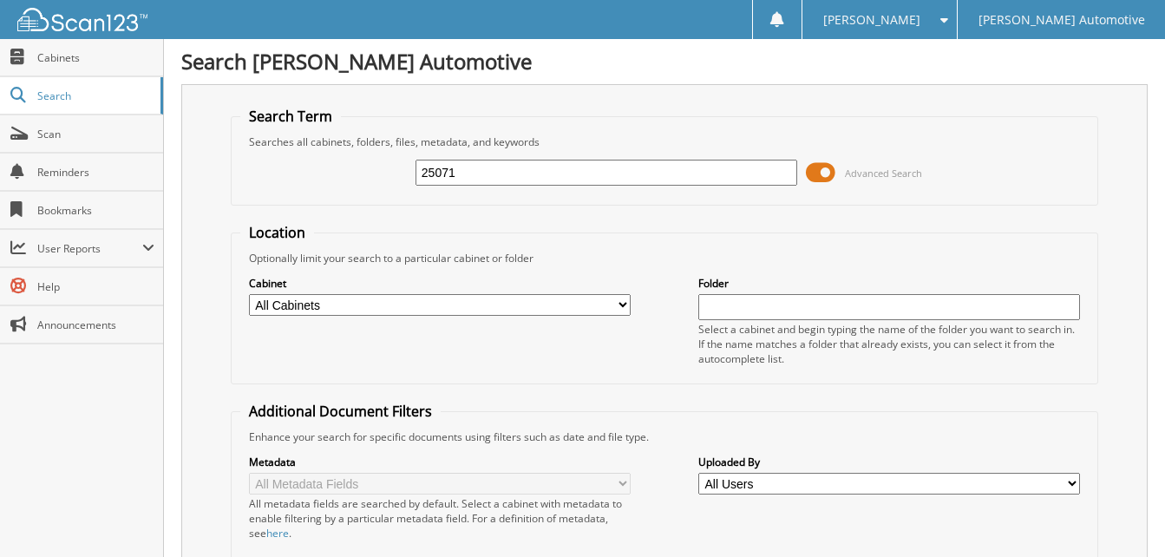
scroll to position [0, 0]
